Goal: Information Seeking & Learning: Learn about a topic

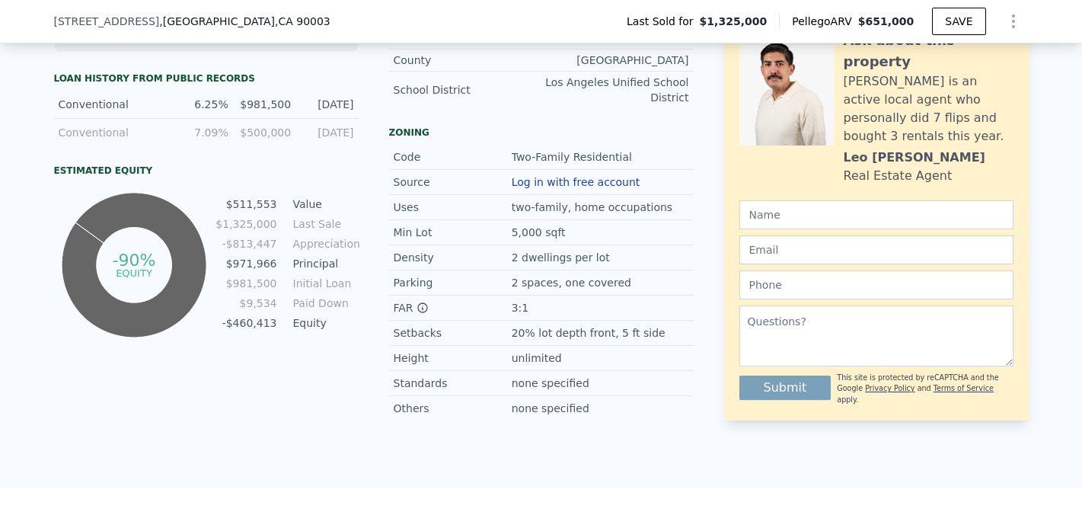
scroll to position [756, 0]
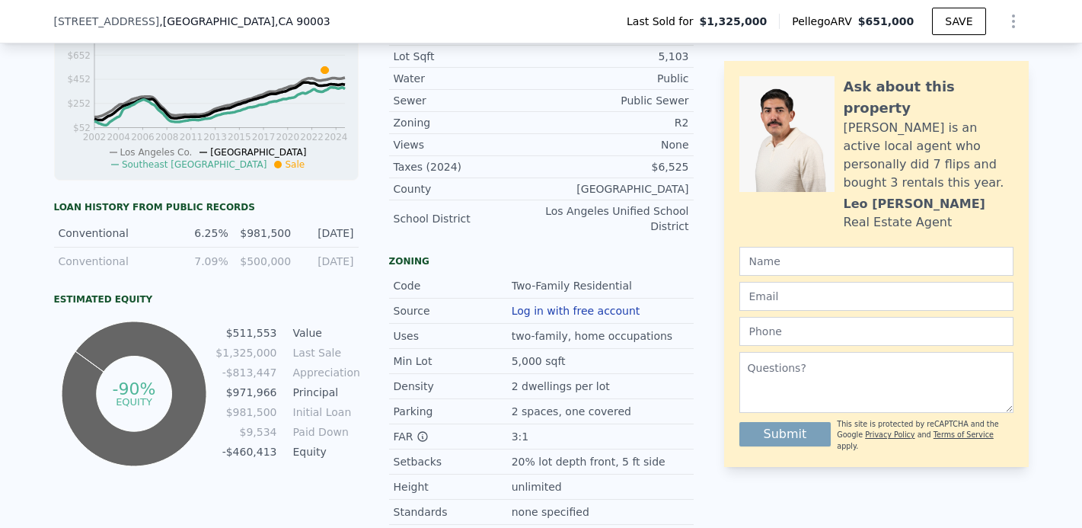
drag, startPoint x: 77, startPoint y: 241, endPoint x: 363, endPoint y: 239, distance: 285.6
click at [363, 239] on div "LISTING & SALE HISTORY Sold 0 $ 1,325,000 [DATE] Sold 1 $ 505,000 [DATE] Pendin…" at bounding box center [374, 110] width 640 height 878
click at [351, 244] on div "Conventional 6.25% $981,500 [DATE]" at bounding box center [206, 233] width 305 height 28
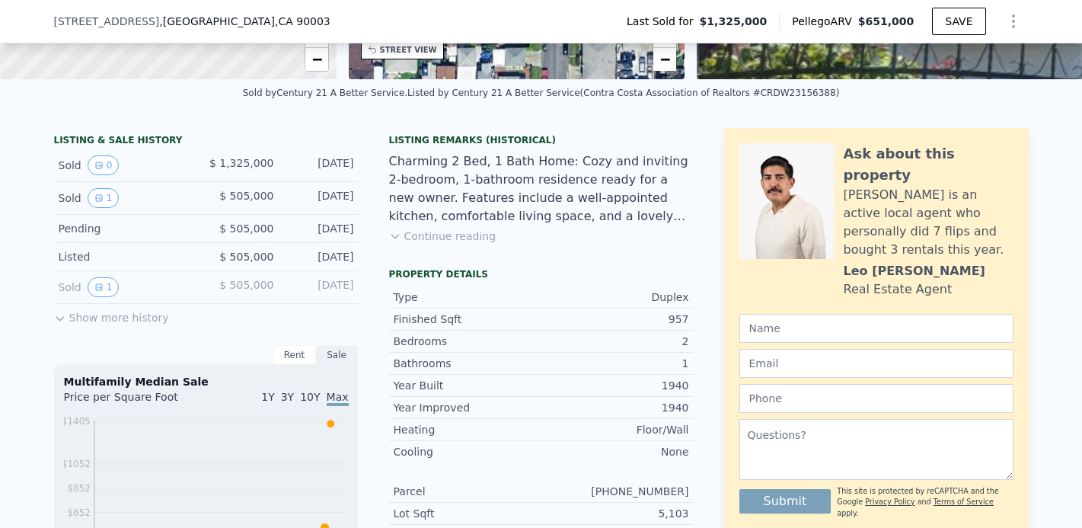
scroll to position [223, 0]
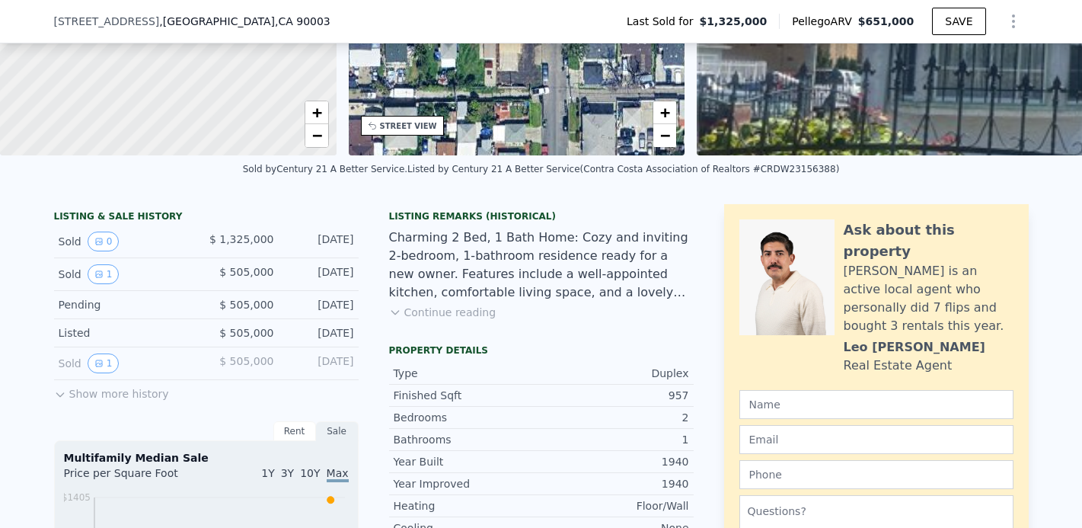
click at [449, 320] on button "Continue reading" at bounding box center [442, 312] width 107 height 15
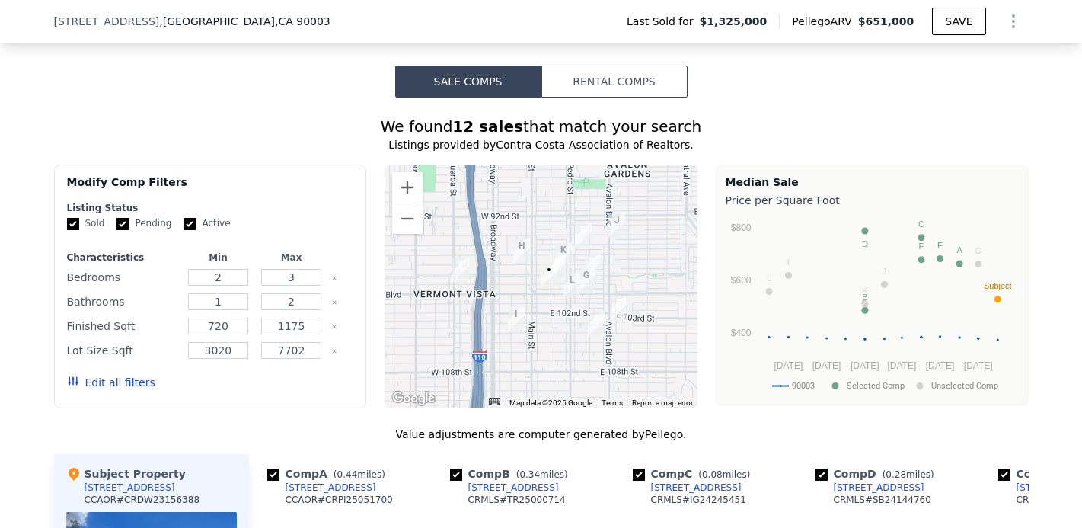
scroll to position [1442, 0]
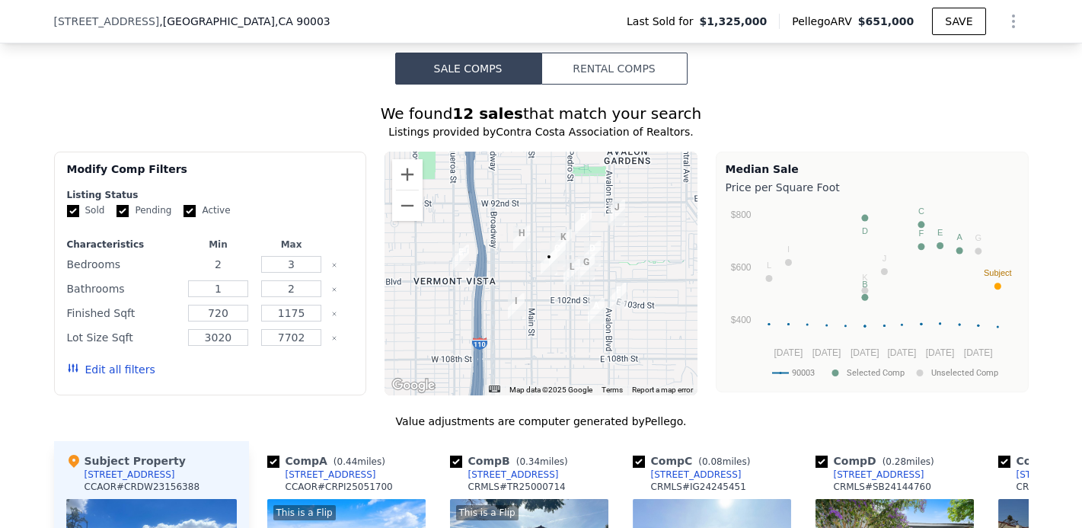
drag, startPoint x: 226, startPoint y: 260, endPoint x: 177, endPoint y: 257, distance: 48.9
click at [177, 257] on div "Bedrooms 2 3" at bounding box center [210, 264] width 287 height 21
type input "10"
type input "11"
type input "6"
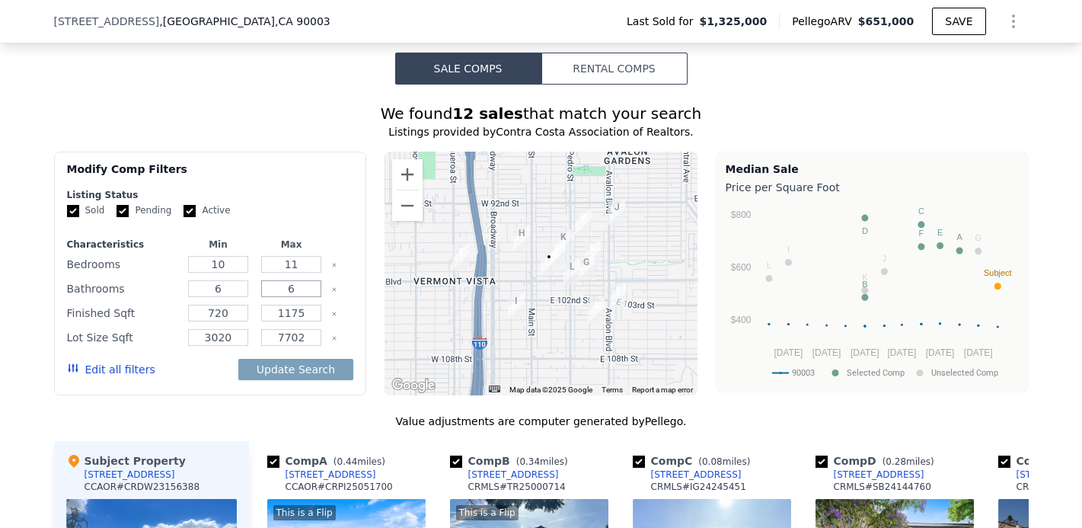
type input "6"
type input "3000"
type input "4500"
click at [307, 366] on button "Update Search" at bounding box center [295, 369] width 115 height 21
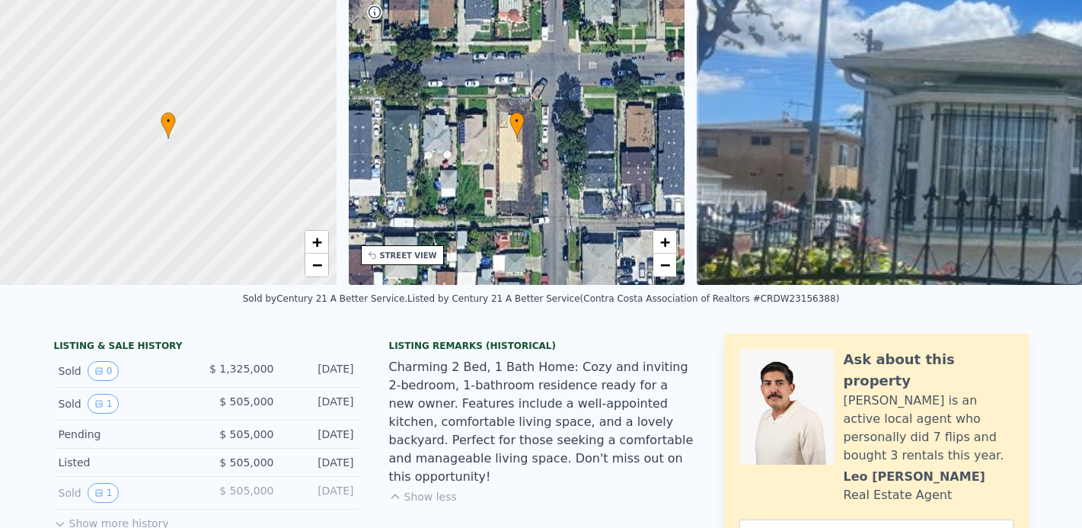
scroll to position [5, 0]
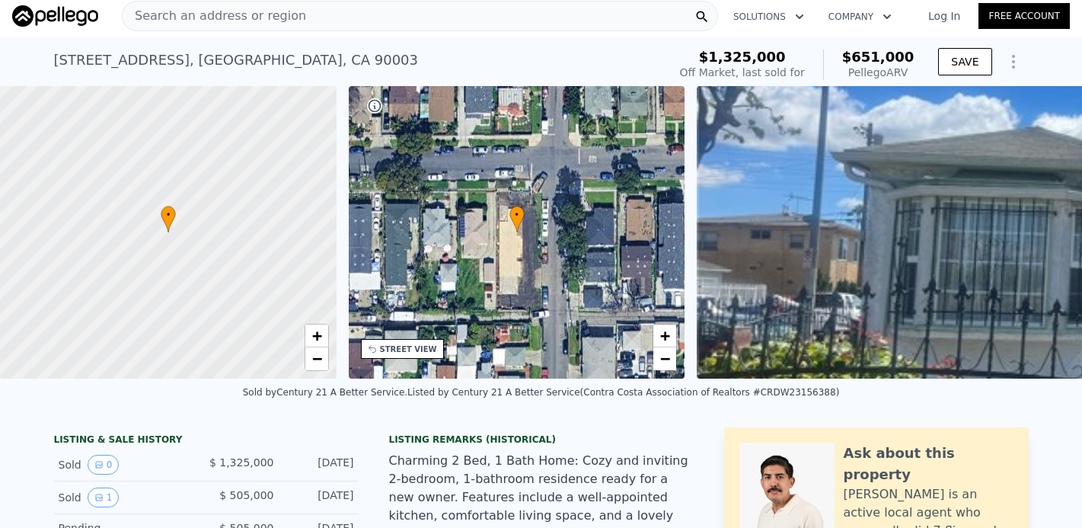
click at [251, 14] on span "Search an address or region" at bounding box center [215, 16] width 184 height 18
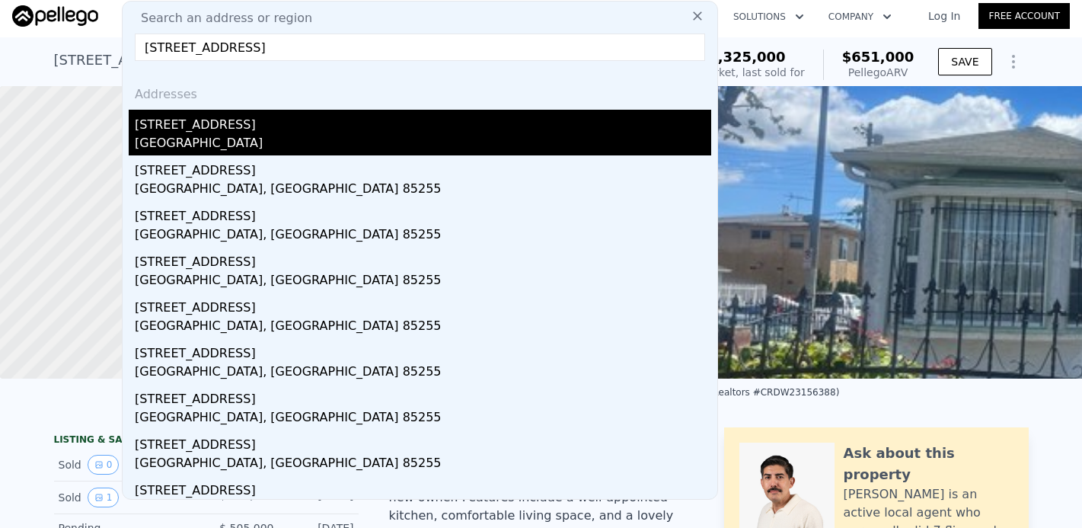
type input "[STREET_ADDRESS]"
click at [187, 121] on div "[STREET_ADDRESS]" at bounding box center [423, 122] width 577 height 24
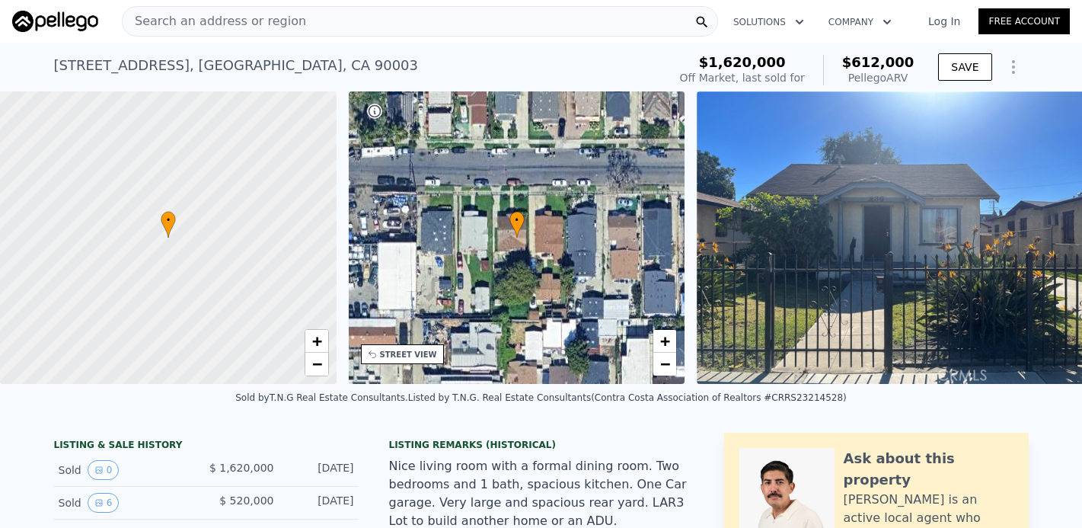
click at [273, 24] on span "Search an address or region" at bounding box center [215, 21] width 184 height 18
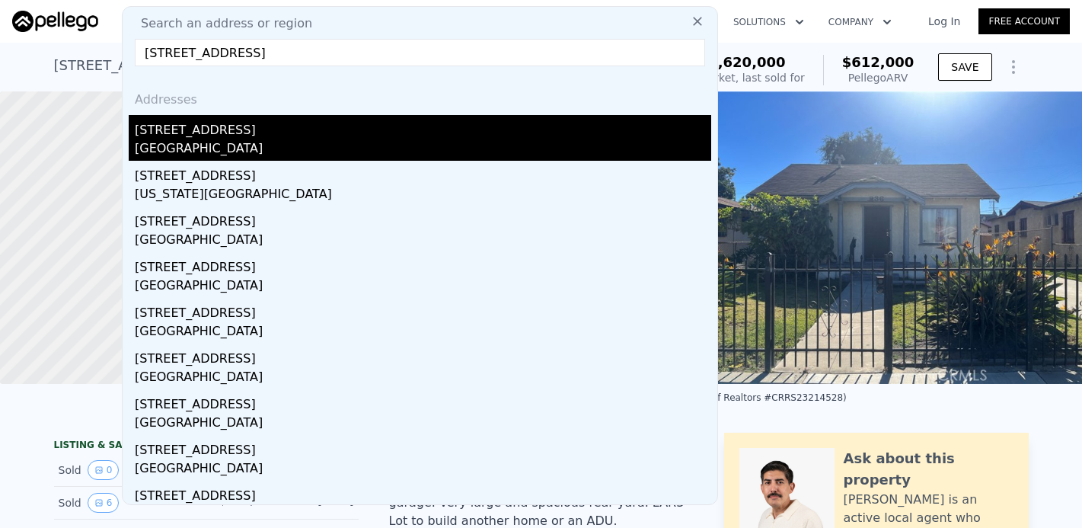
type input "[STREET_ADDRESS]"
click at [193, 126] on div "[STREET_ADDRESS]" at bounding box center [423, 127] width 577 height 24
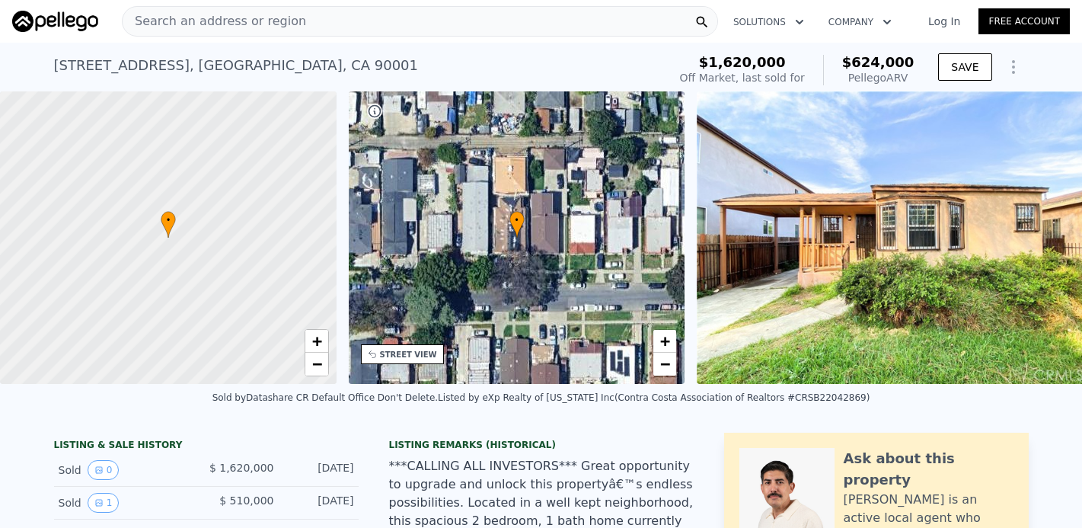
click at [274, 26] on span "Search an address or region" at bounding box center [215, 21] width 184 height 18
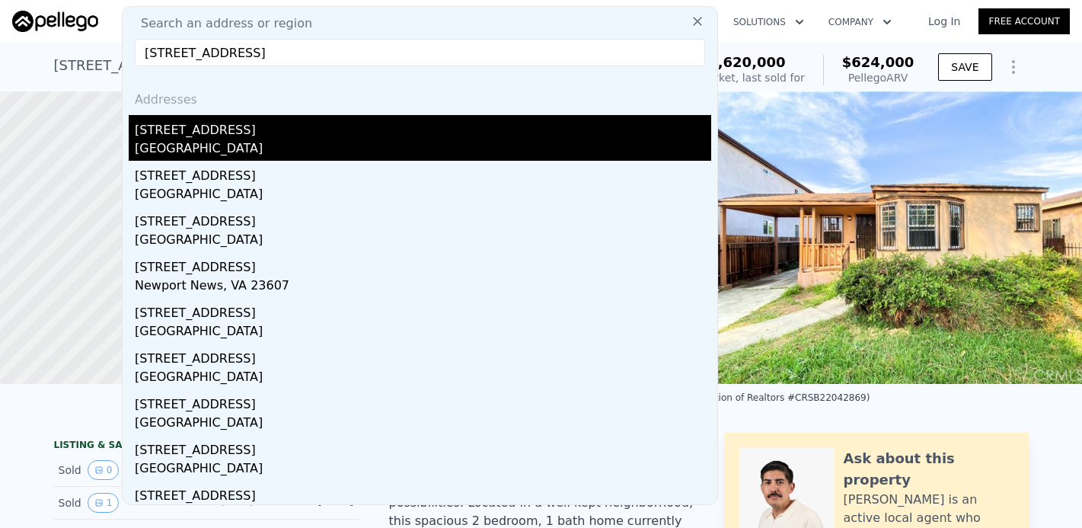
type input "[STREET_ADDRESS]"
click at [177, 129] on div "[STREET_ADDRESS]" at bounding box center [423, 127] width 577 height 24
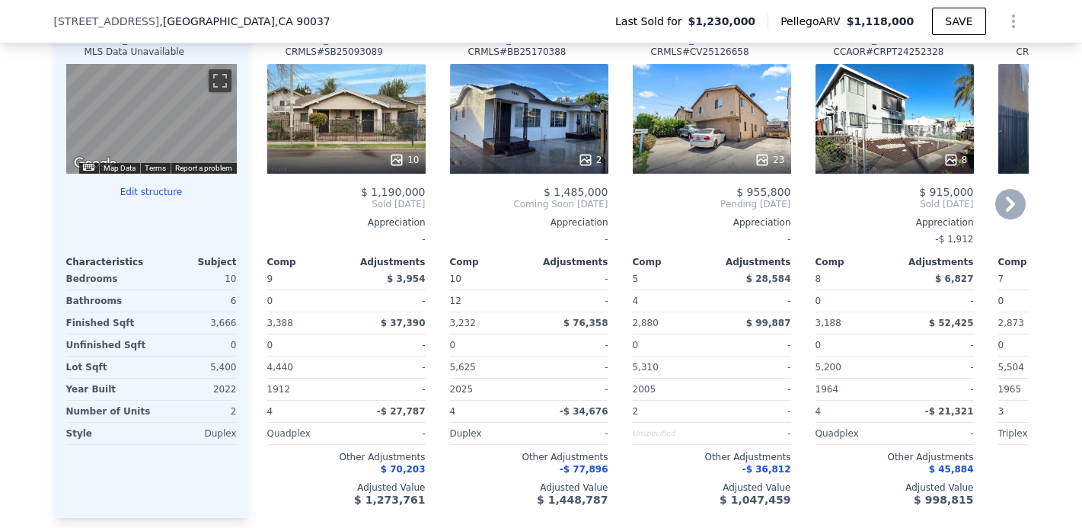
scroll to position [1518, 0]
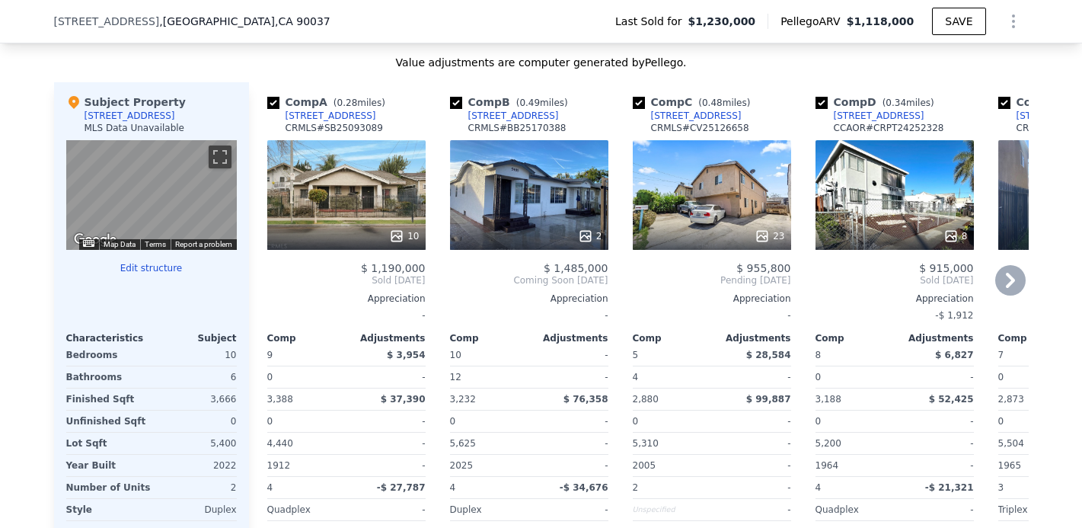
click at [1007, 288] on icon at bounding box center [1010, 280] width 9 height 15
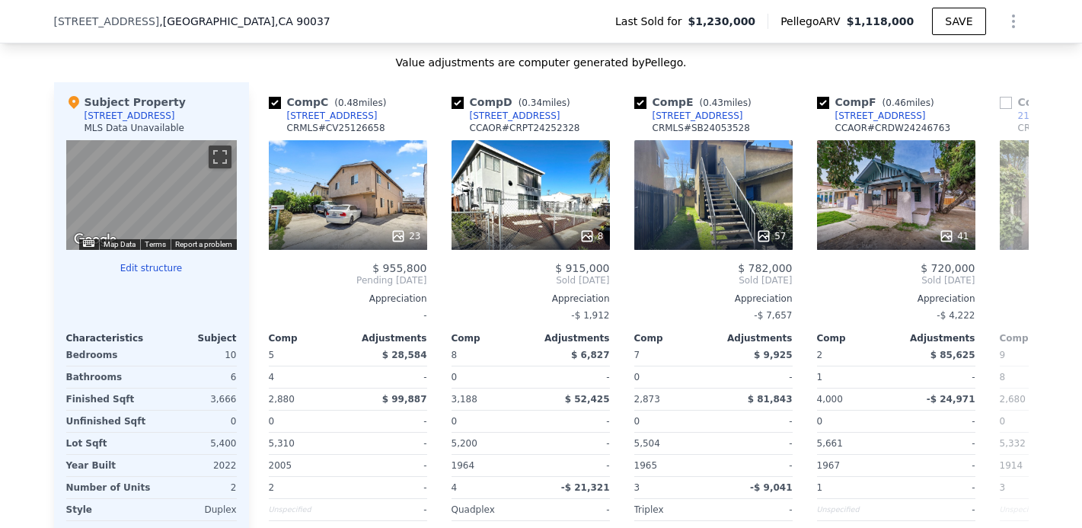
scroll to position [0, 366]
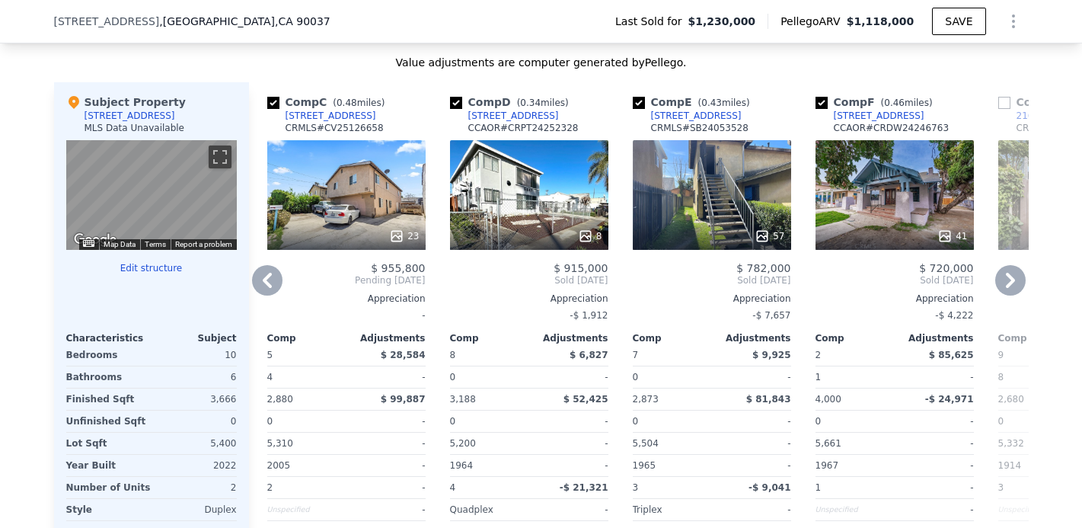
click at [1007, 288] on icon at bounding box center [1010, 280] width 9 height 15
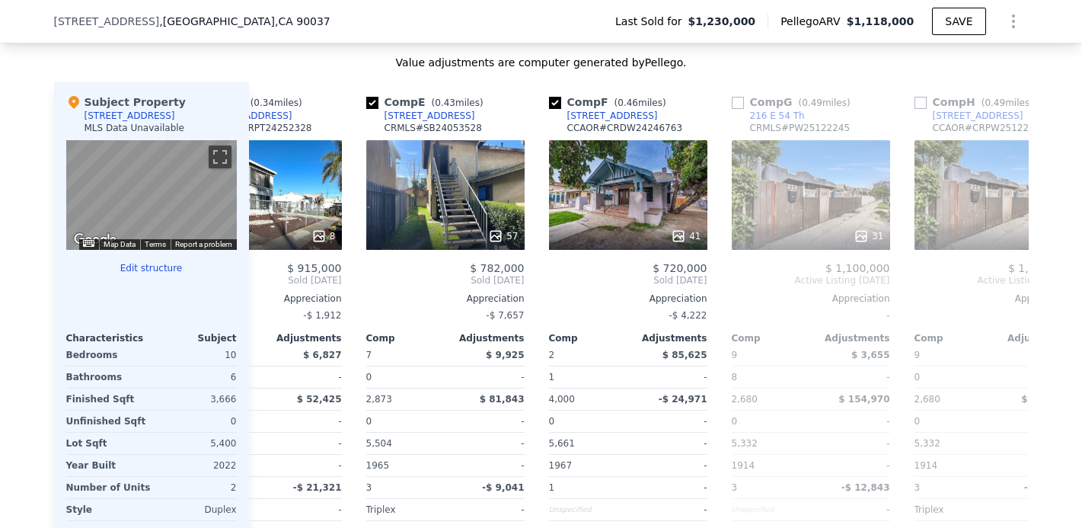
scroll to position [0, 731]
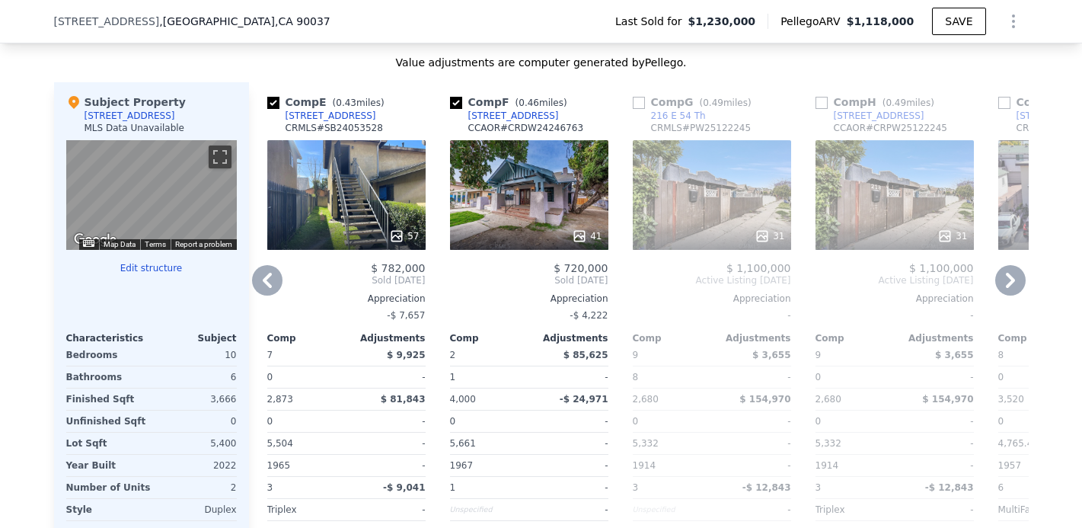
click at [1007, 288] on icon at bounding box center [1010, 280] width 9 height 15
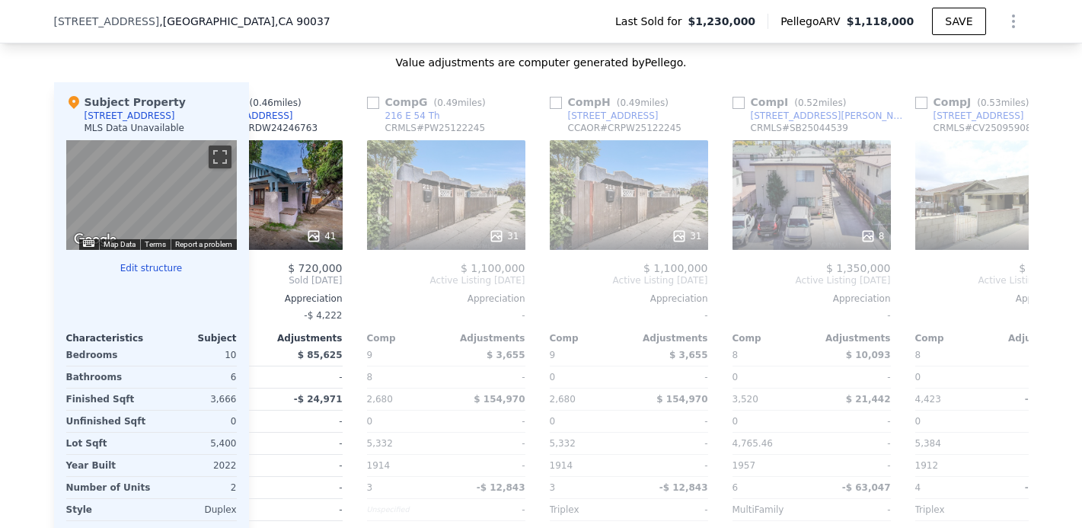
scroll to position [0, 1097]
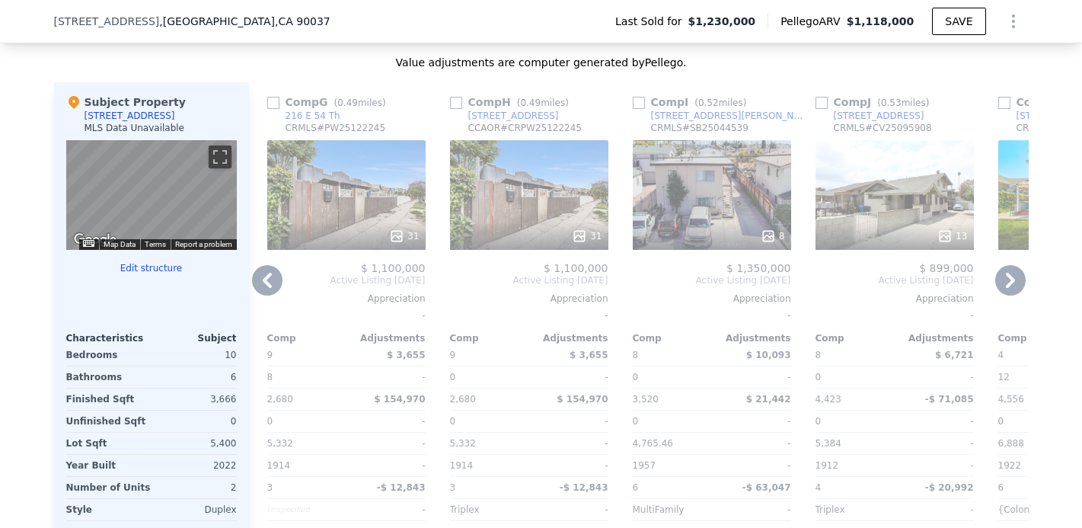
click at [1007, 288] on icon at bounding box center [1010, 280] width 9 height 15
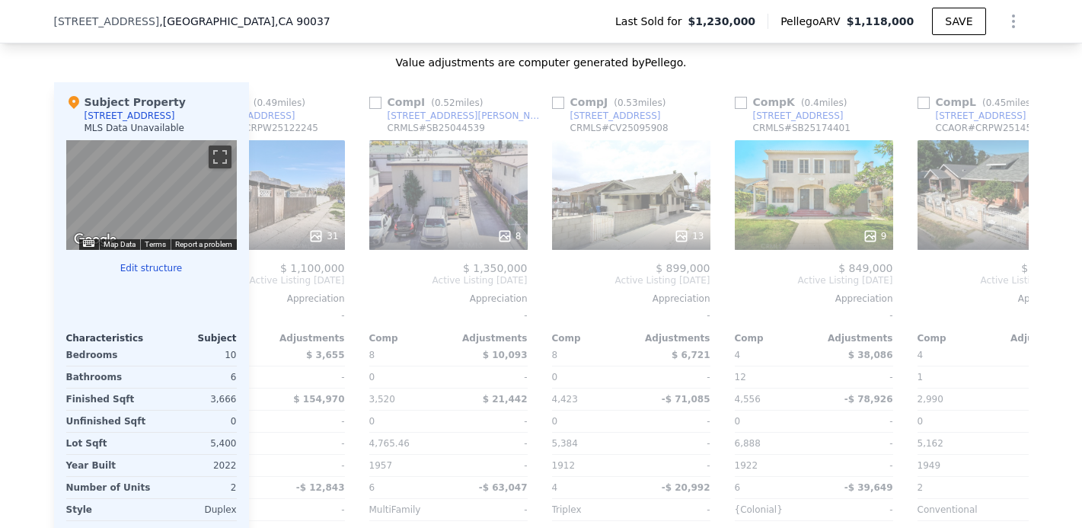
scroll to position [0, 1450]
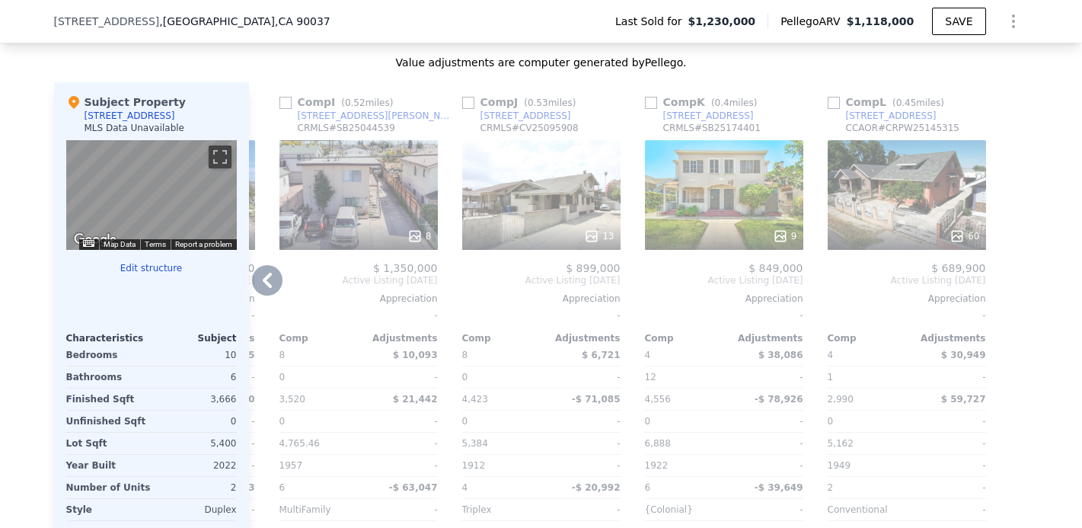
click at [254, 289] on icon at bounding box center [267, 280] width 30 height 30
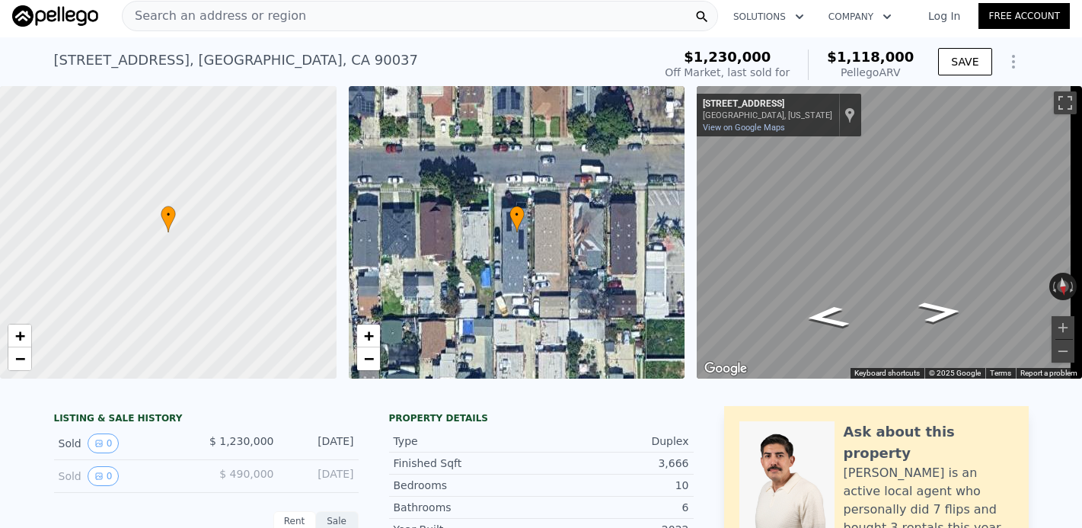
scroll to position [0, 0]
